Goal: Find specific page/section: Find specific page/section

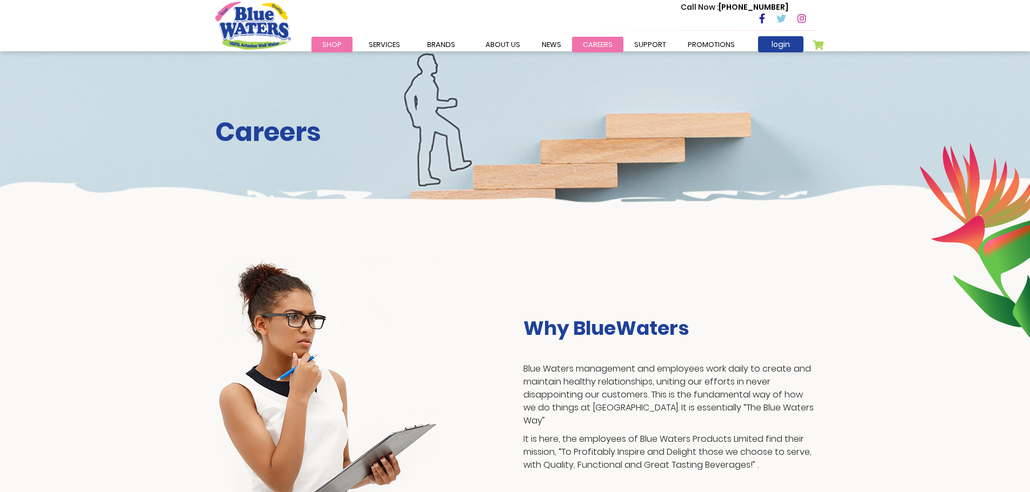
click at [589, 44] on link "careers" at bounding box center [597, 45] width 51 height 16
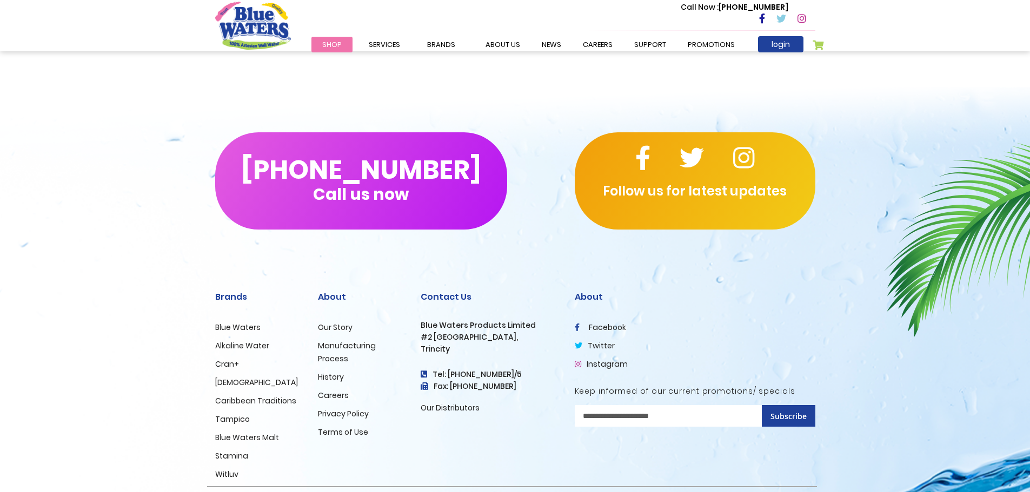
scroll to position [973, 0]
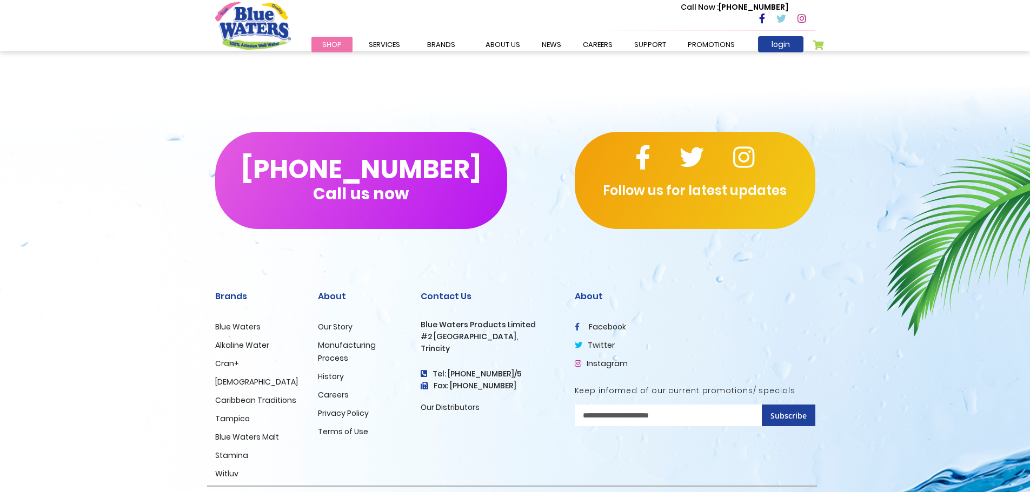
click at [330, 395] on link "Careers" at bounding box center [333, 395] width 31 height 11
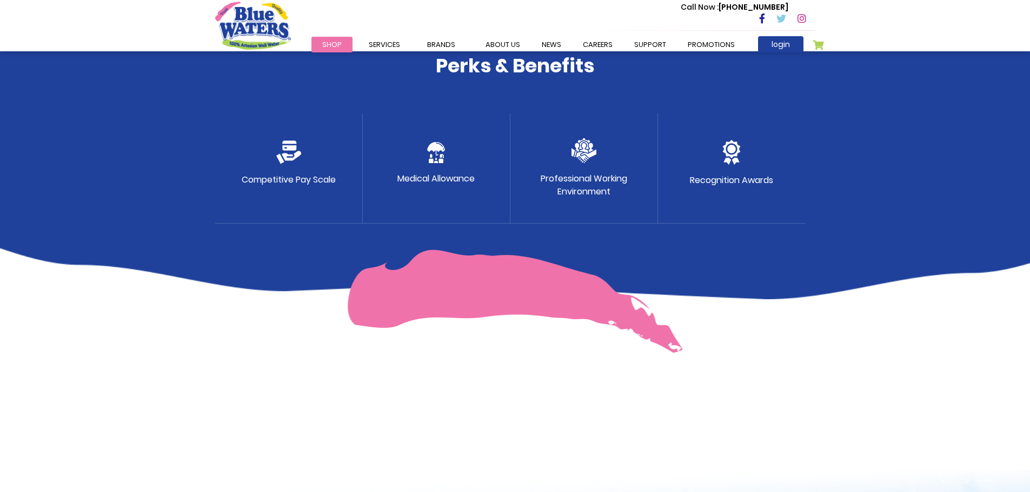
scroll to position [594, 0]
